Goal: Task Accomplishment & Management: Complete application form

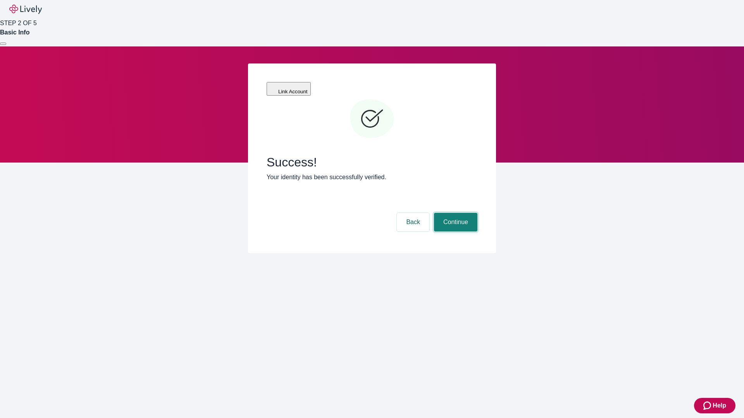
click at [455, 213] on button "Continue" at bounding box center [455, 222] width 43 height 19
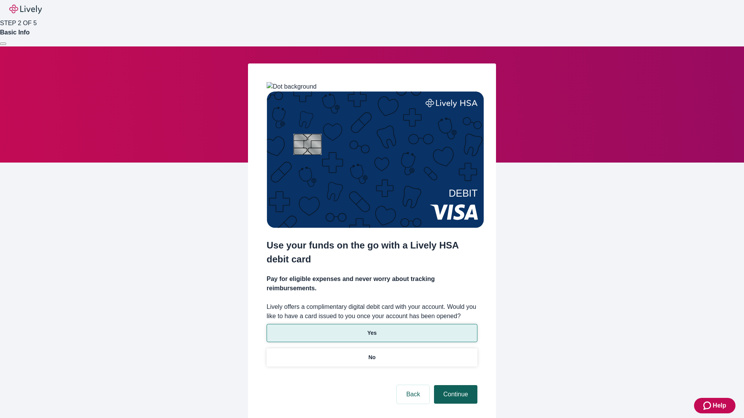
click at [372, 329] on p "Yes" at bounding box center [371, 333] width 9 height 8
click at [455, 386] on button "Continue" at bounding box center [455, 395] width 43 height 19
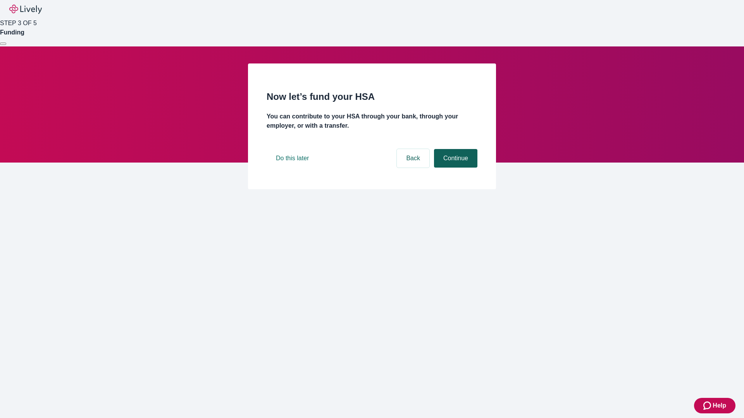
click at [455, 168] on button "Continue" at bounding box center [455, 158] width 43 height 19
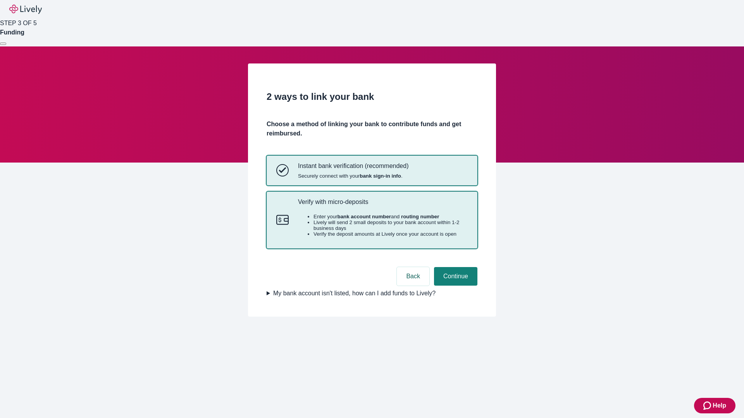
click at [382, 206] on p "Verify with micro-deposits" at bounding box center [383, 201] width 170 height 7
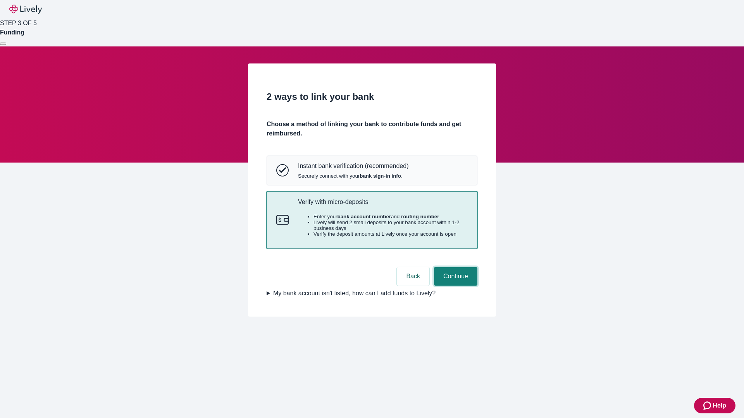
click at [455, 286] on button "Continue" at bounding box center [455, 276] width 43 height 19
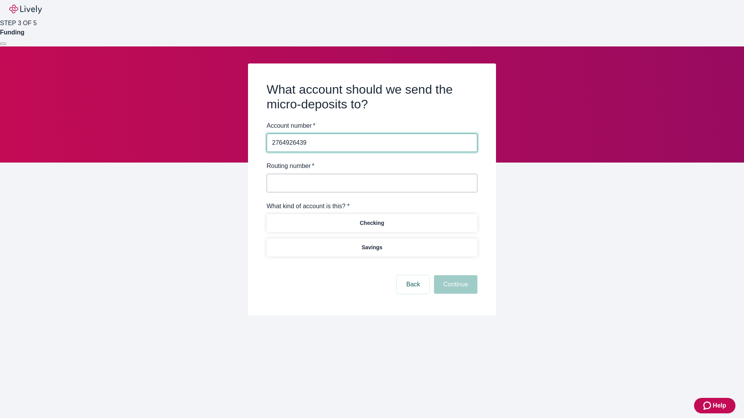
type input "2764926439"
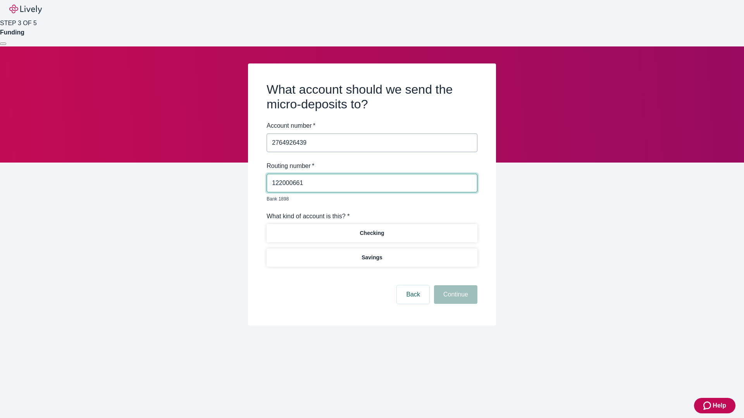
type input "122000661"
click at [372, 229] on p "Checking" at bounding box center [372, 233] width 24 height 8
click at [455, 286] on button "Continue" at bounding box center [455, 295] width 43 height 19
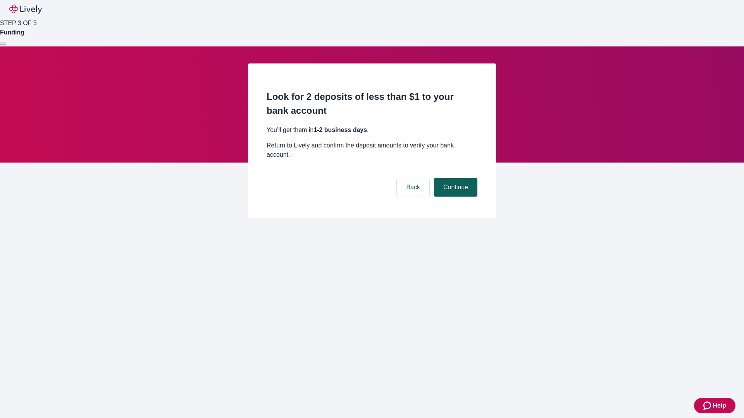
click at [455, 178] on button "Continue" at bounding box center [455, 187] width 43 height 19
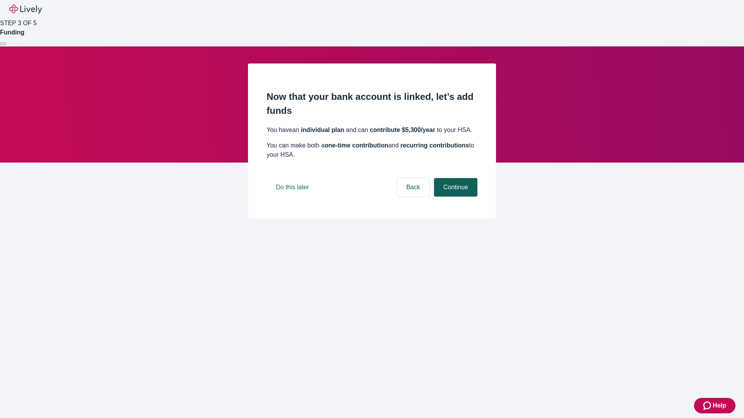
click at [455, 197] on button "Continue" at bounding box center [455, 187] width 43 height 19
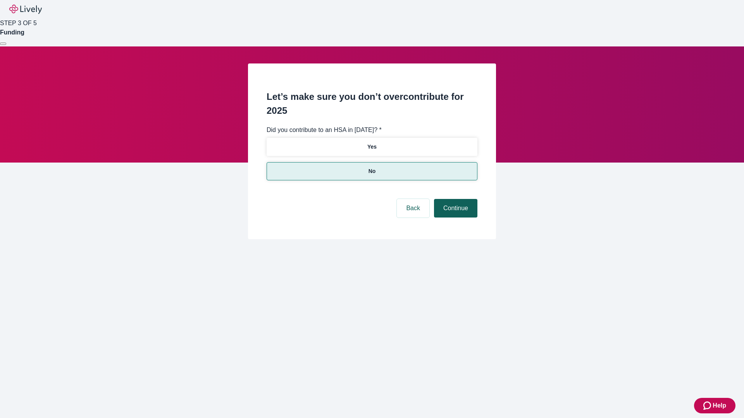
click at [455, 199] on button "Continue" at bounding box center [455, 208] width 43 height 19
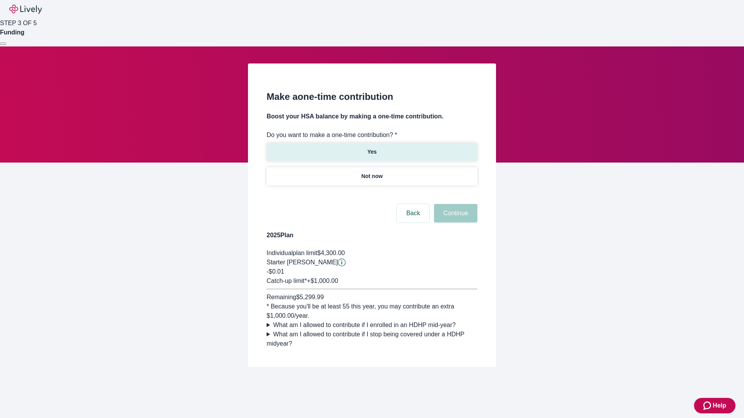
click at [372, 148] on p "Yes" at bounding box center [371, 152] width 9 height 8
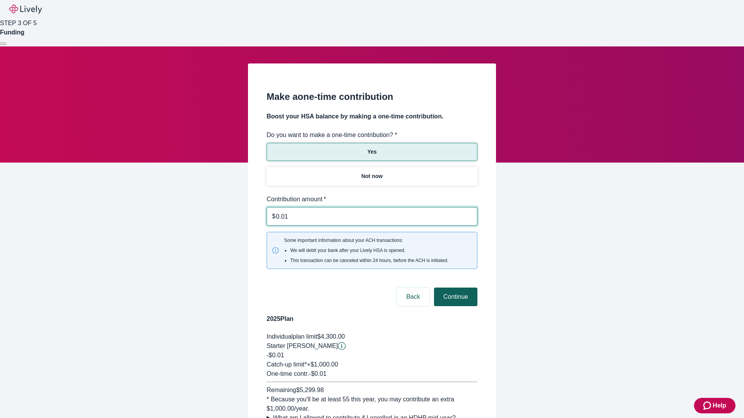
type input "0.01"
click at [455, 288] on button "Continue" at bounding box center [455, 297] width 43 height 19
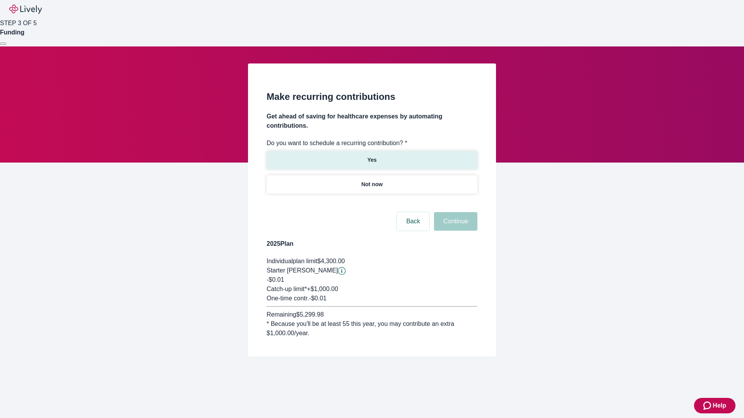
click at [372, 156] on p "Yes" at bounding box center [371, 160] width 9 height 8
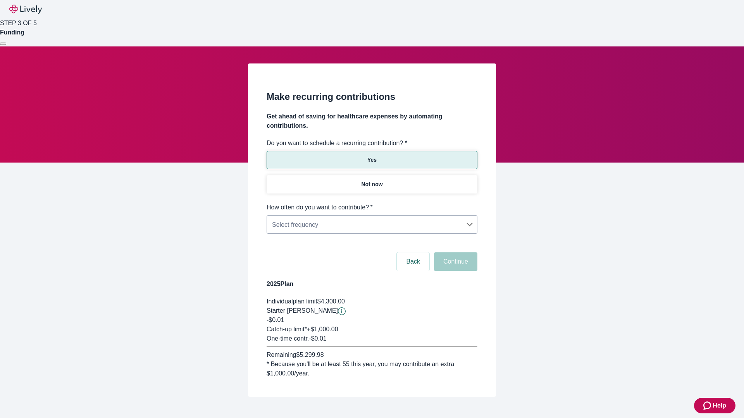
click at [372, 203] on body "Help STEP 3 OF 5 Funding Make recurring contributions Get ahead of saving for h…" at bounding box center [372, 217] width 744 height 434
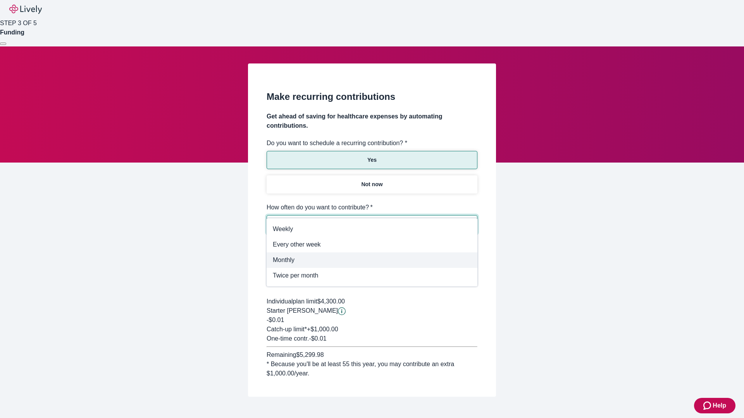
click at [372, 260] on span "Monthly" at bounding box center [372, 260] width 198 height 9
type input "Monthly"
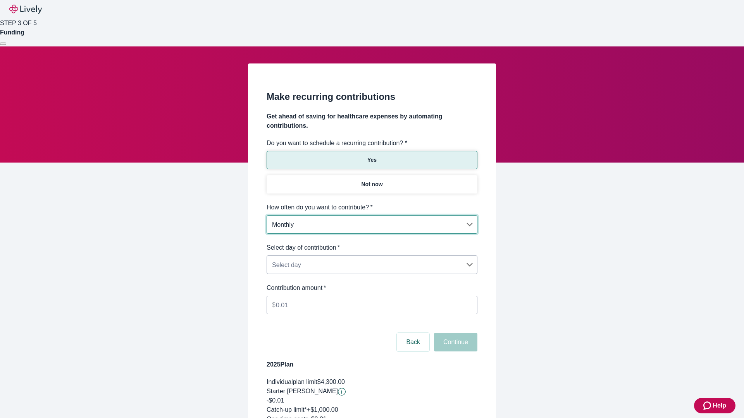
click at [372, 243] on body "Help STEP 3 OF 5 Funding Make recurring contributions Get ahead of saving for h…" at bounding box center [372, 257] width 744 height 515
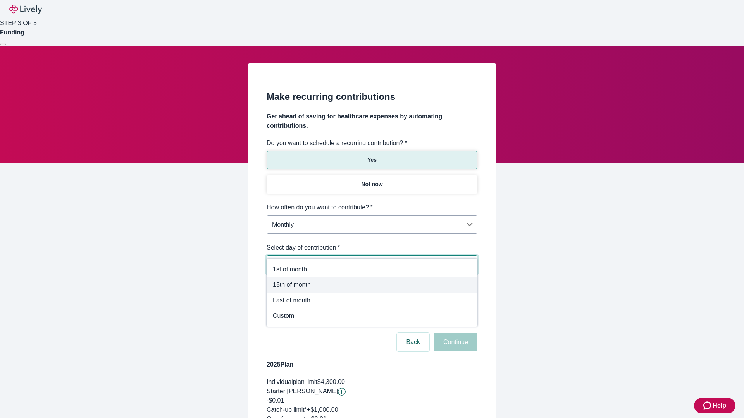
click at [372, 285] on span "15th of month" at bounding box center [372, 285] width 198 height 9
type input "Monthly15th"
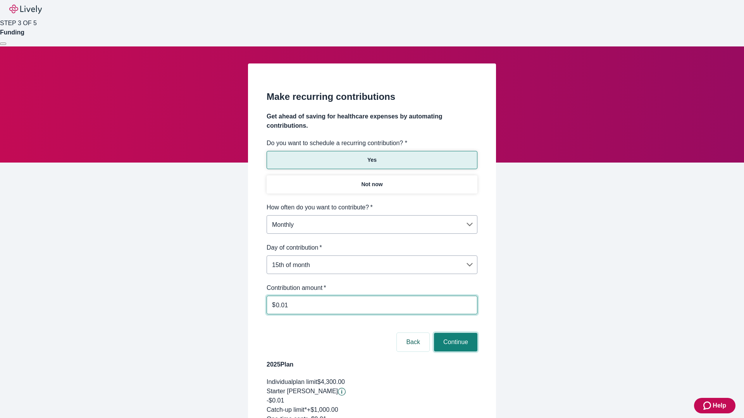
click at [455, 333] on button "Continue" at bounding box center [455, 342] width 43 height 19
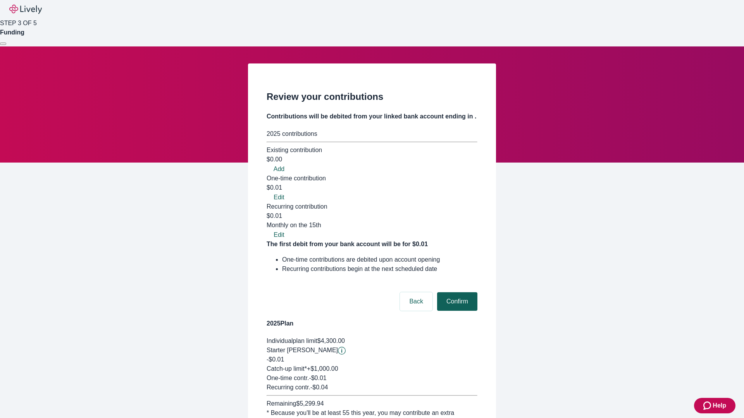
click at [456, 293] on button "Confirm" at bounding box center [457, 302] width 40 height 19
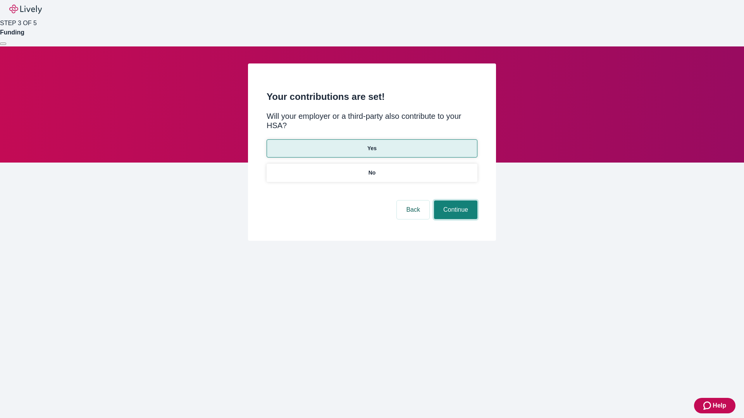
click at [455, 201] on button "Continue" at bounding box center [455, 210] width 43 height 19
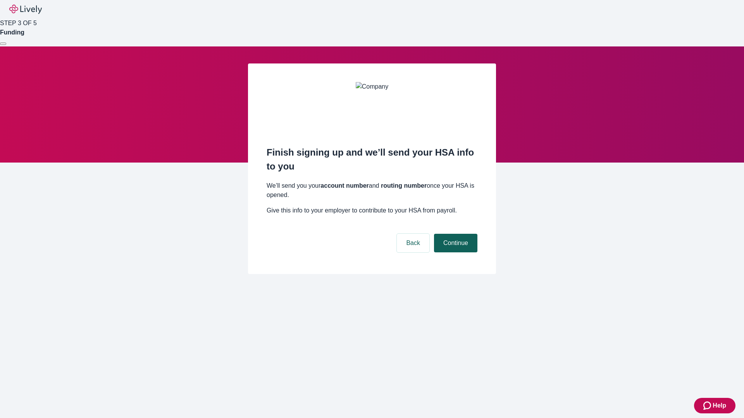
click at [455, 234] on button "Continue" at bounding box center [455, 243] width 43 height 19
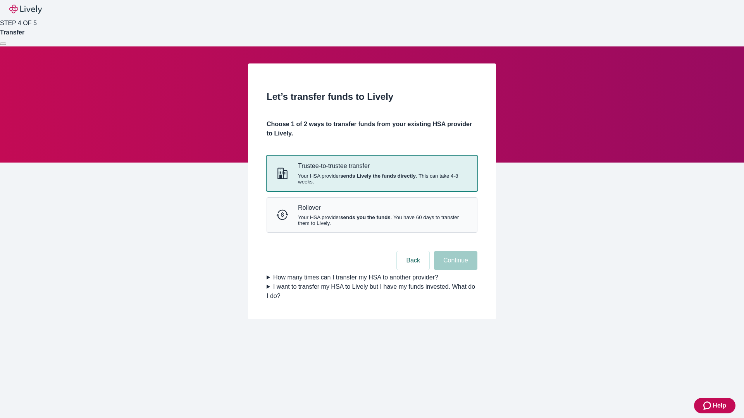
click at [372, 179] on strong "sends Lively the funds directly" at bounding box center [378, 176] width 76 height 6
click at [455, 270] on button "Continue" at bounding box center [455, 260] width 43 height 19
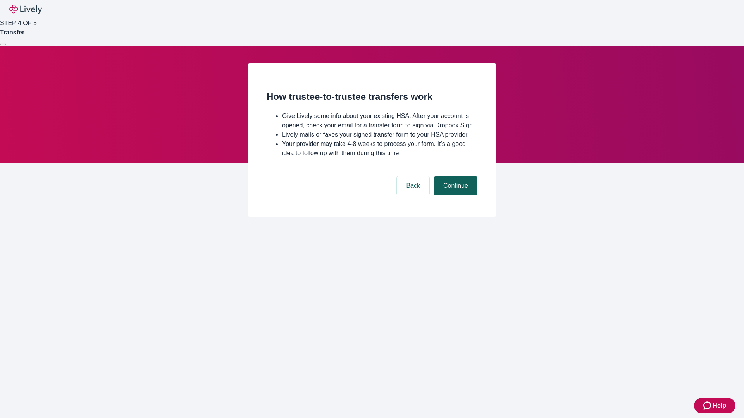
click at [455, 195] on button "Continue" at bounding box center [455, 186] width 43 height 19
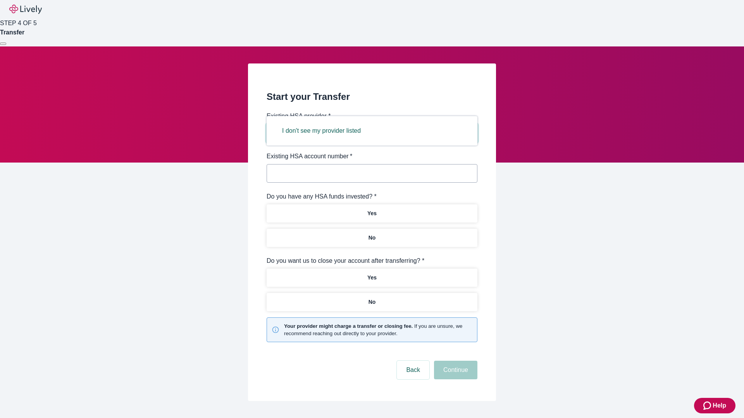
click at [324, 131] on button "I don't see my provider listed" at bounding box center [321, 131] width 97 height 19
type input "Other"
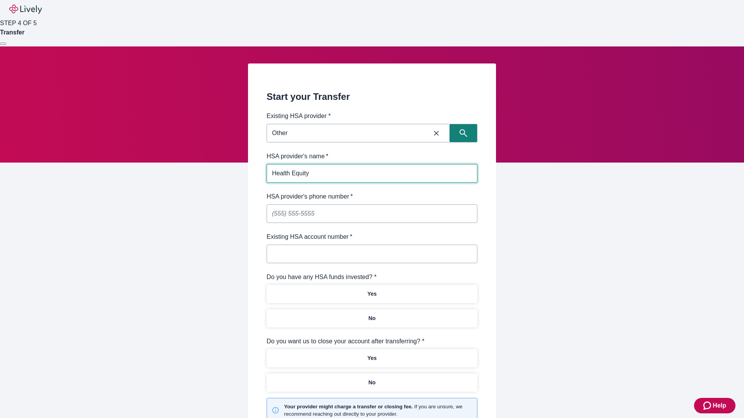
type input "Health Equity"
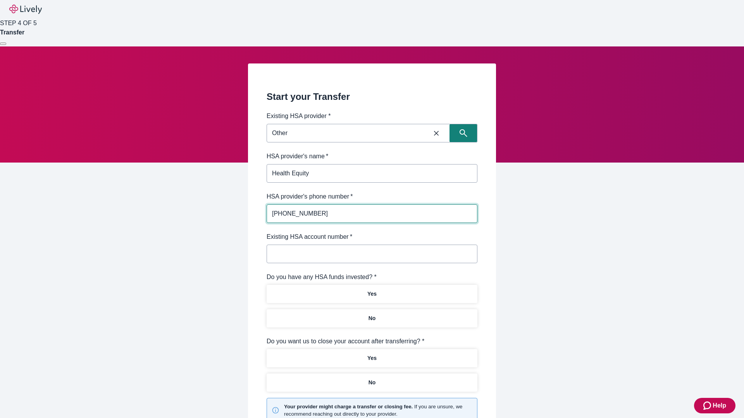
type input "(434) 343-4344"
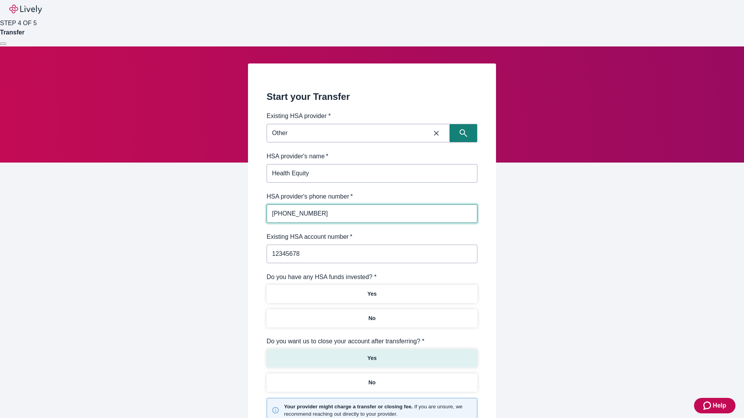
type input "12345678"
click at [372, 315] on p "No" at bounding box center [371, 319] width 7 height 8
click at [372, 355] on p "Yes" at bounding box center [371, 359] width 9 height 8
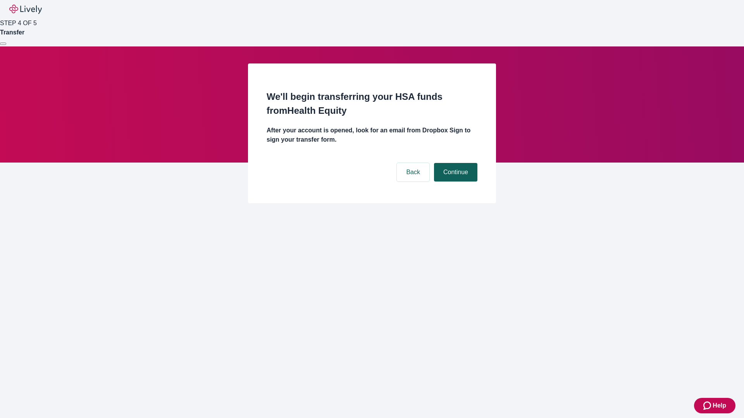
click at [455, 163] on button "Continue" at bounding box center [455, 172] width 43 height 19
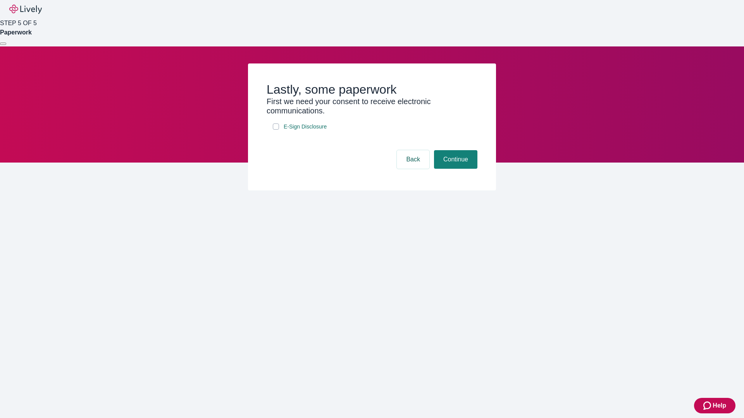
click at [276, 130] on input "E-Sign Disclosure" at bounding box center [276, 127] width 6 height 6
checkbox input "true"
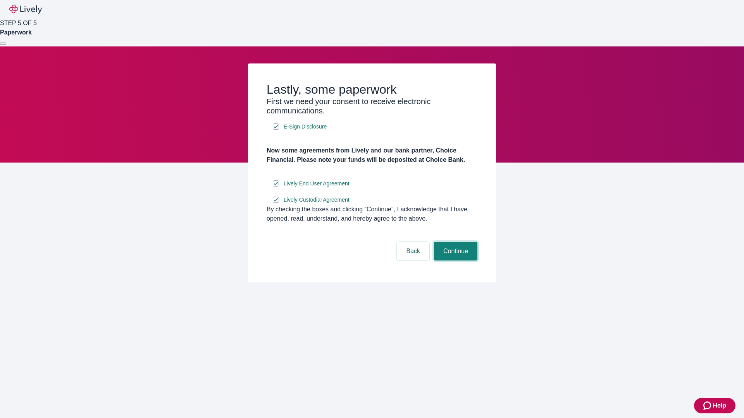
click at [455, 261] on button "Continue" at bounding box center [455, 251] width 43 height 19
